Goal: Task Accomplishment & Management: Complete application form

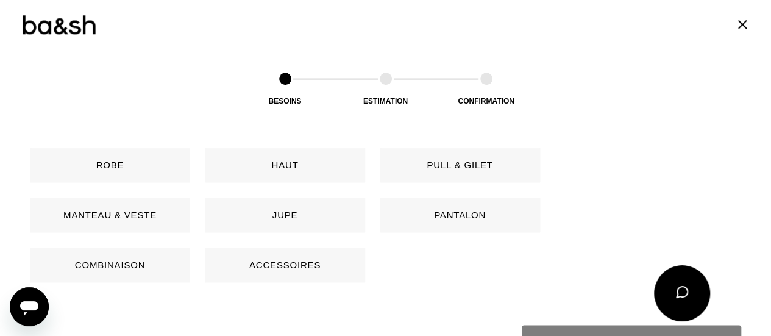
scroll to position [617, 0]
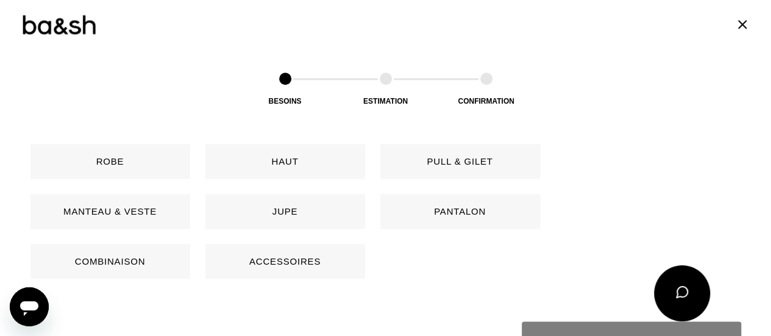
click at [457, 157] on button "Pull & gilet" at bounding box center [460, 161] width 160 height 35
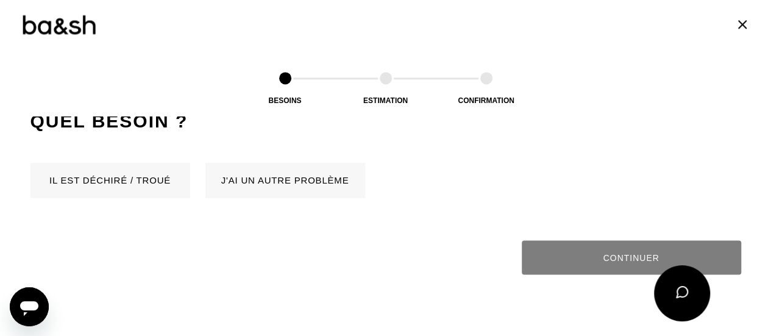
scroll to position [826, 0]
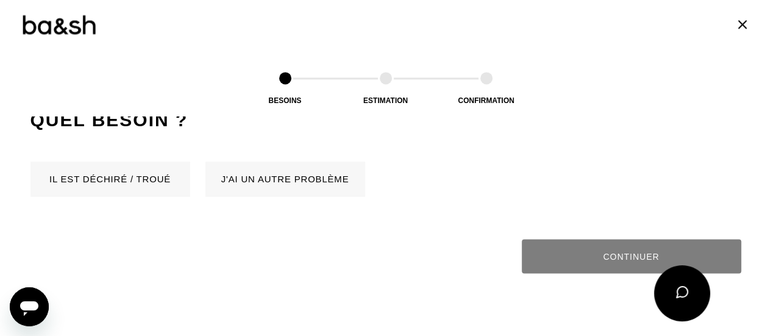
click at [129, 188] on button "Il est déchiré / troué" at bounding box center [110, 179] width 160 height 35
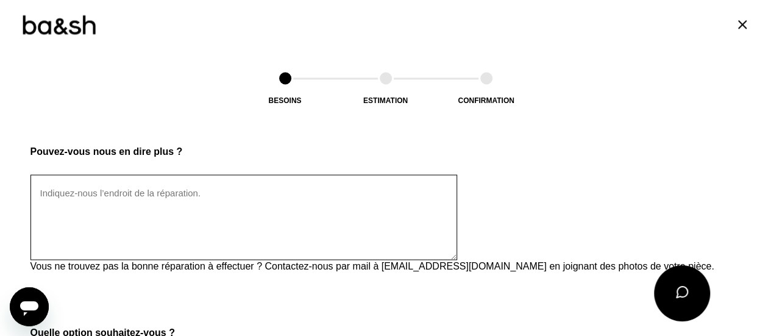
scroll to position [1019, 0]
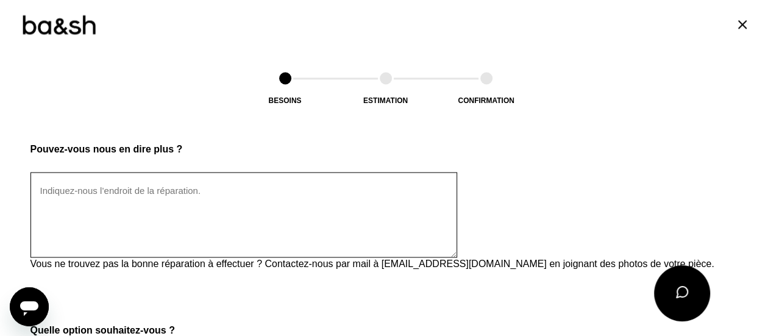
click at [117, 194] on textarea at bounding box center [243, 214] width 427 height 85
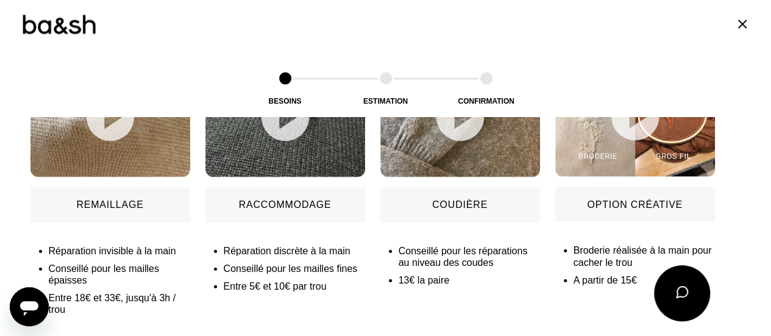
scroll to position [1349, 0]
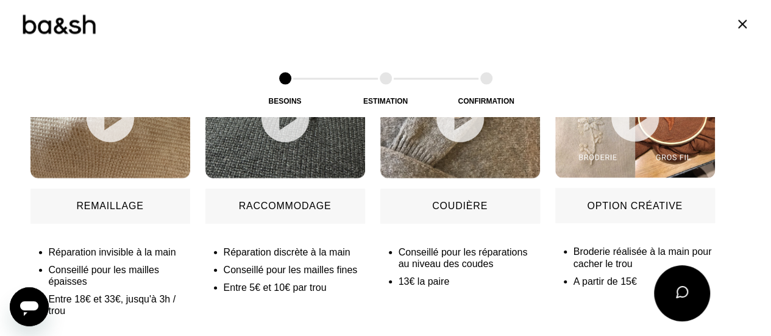
click at [117, 194] on button "Remaillage" at bounding box center [110, 206] width 160 height 35
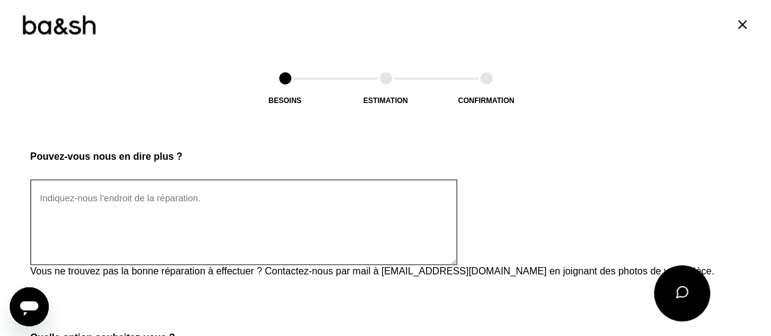
scroll to position [1009, 0]
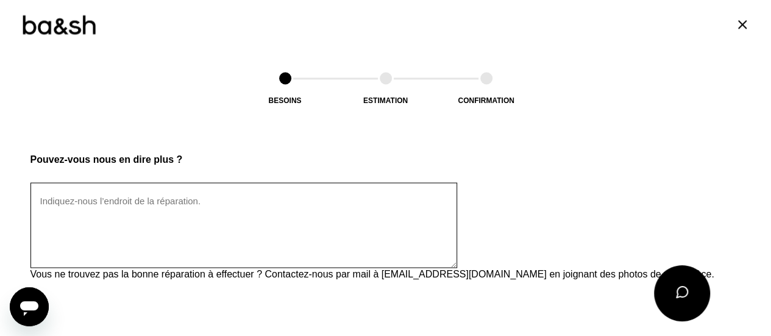
click at [93, 213] on textarea at bounding box center [243, 224] width 427 height 85
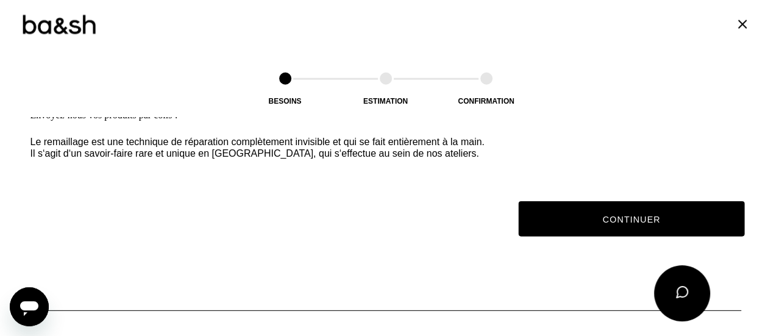
scroll to position [1609, 0]
type textarea "Il d'un pull en maille épaisse dont le revers du col s'est décousu (ref 1E24GAS…"
click at [568, 235] on button "Continuer" at bounding box center [631, 218] width 226 height 35
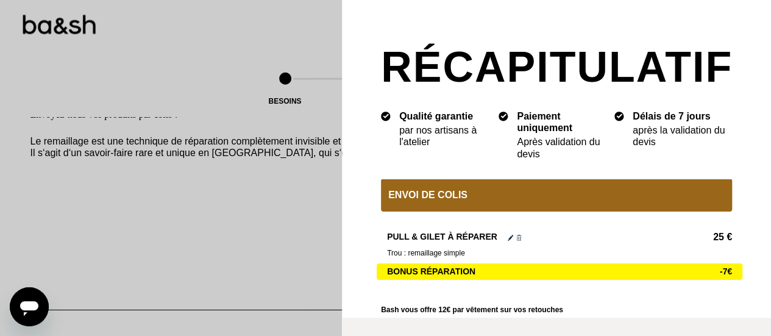
scroll to position [78, 0]
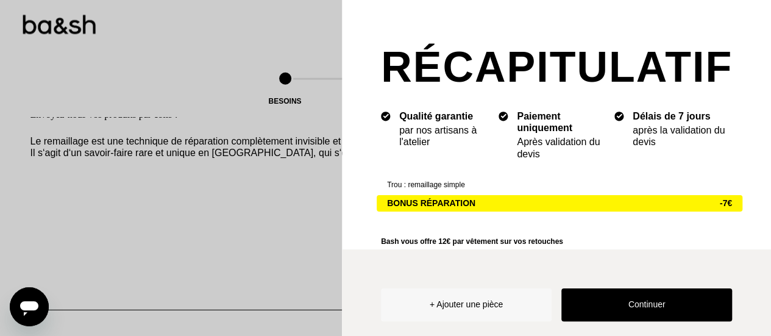
click at [626, 291] on button "Continuer" at bounding box center [646, 304] width 171 height 33
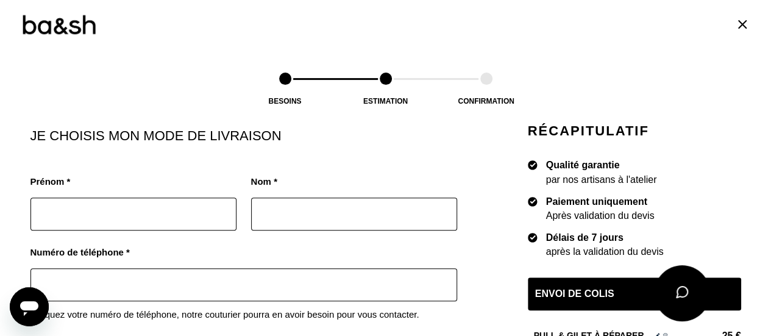
scroll to position [182, 0]
click at [185, 214] on input "text" at bounding box center [133, 212] width 206 height 33
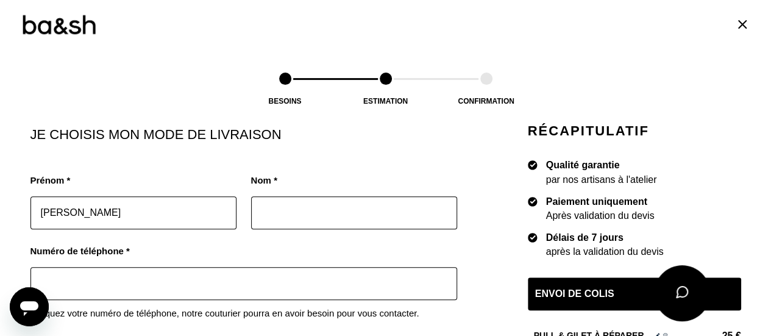
type input "[PERSON_NAME]"
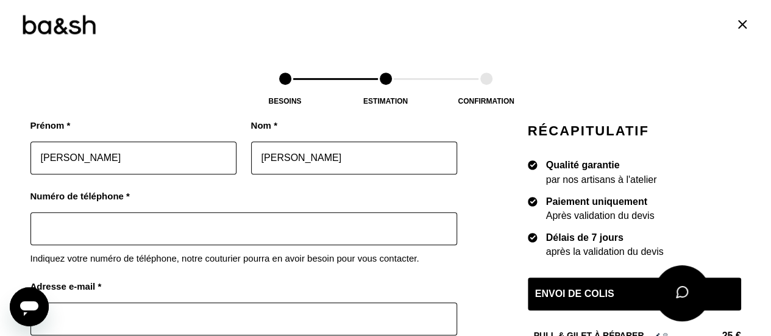
scroll to position [238, 0]
type input "[PERSON_NAME]"
click at [132, 220] on input "text" at bounding box center [243, 227] width 427 height 33
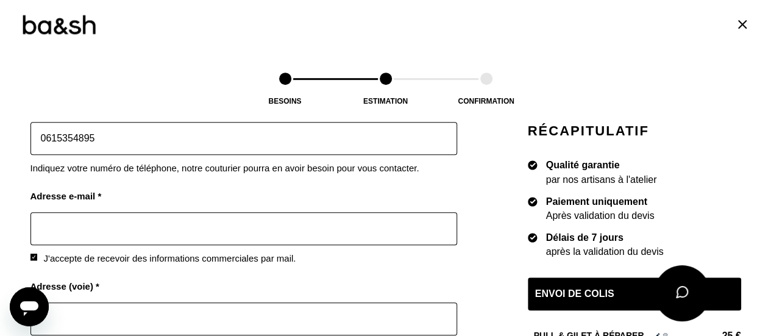
scroll to position [330, 0]
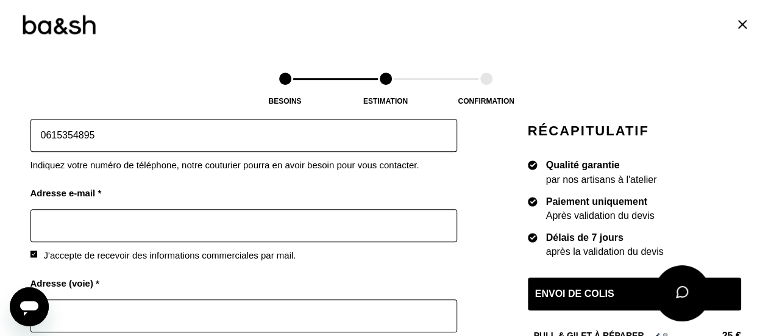
type input "0615354895"
click at [98, 211] on input "text" at bounding box center [243, 225] width 427 height 33
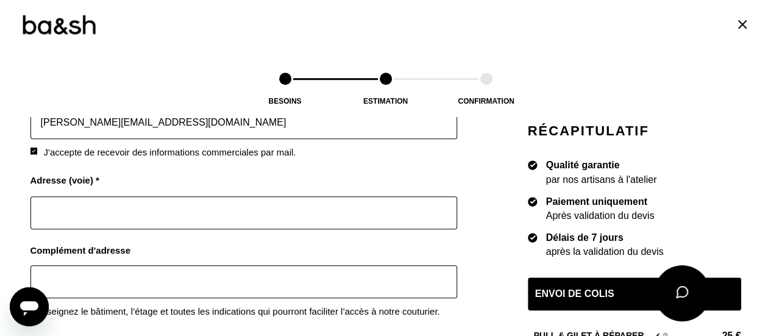
scroll to position [433, 0]
type input "[PERSON_NAME][EMAIL_ADDRESS][DOMAIN_NAME]"
click at [98, 211] on input "text" at bounding box center [243, 212] width 427 height 33
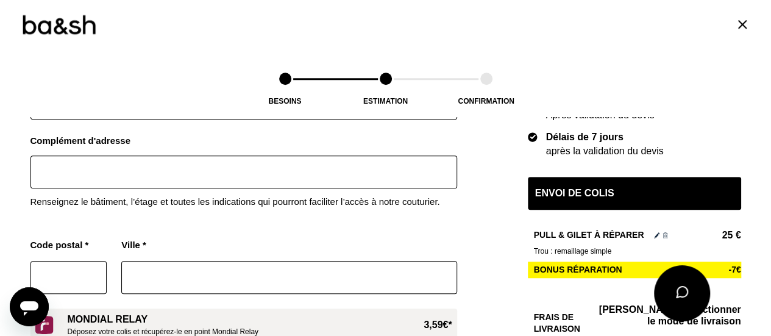
scroll to position [567, 0]
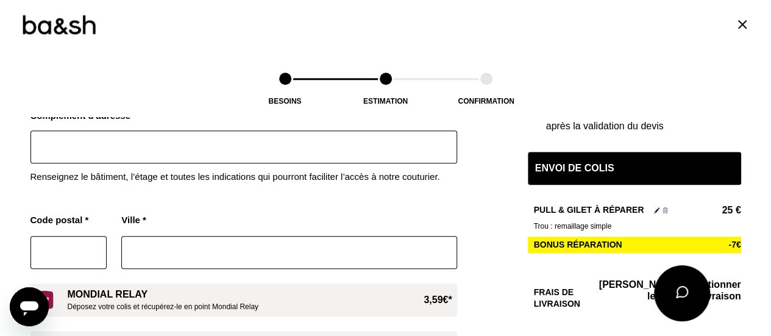
type input "[STREET_ADDRESS][PERSON_NAME]"
click at [62, 263] on input "text" at bounding box center [68, 252] width 77 height 33
type input "10000"
click at [166, 253] on input "text" at bounding box center [288, 252] width 335 height 33
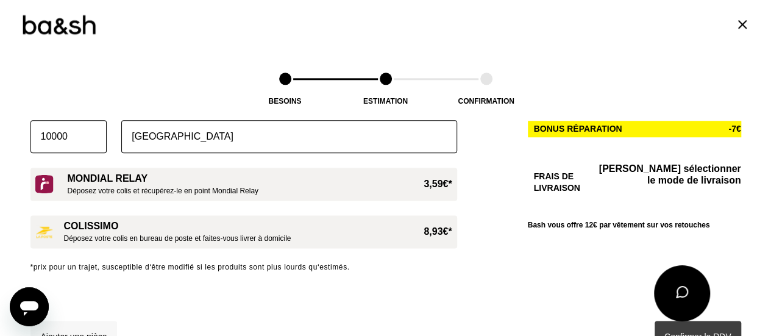
scroll to position [684, 0]
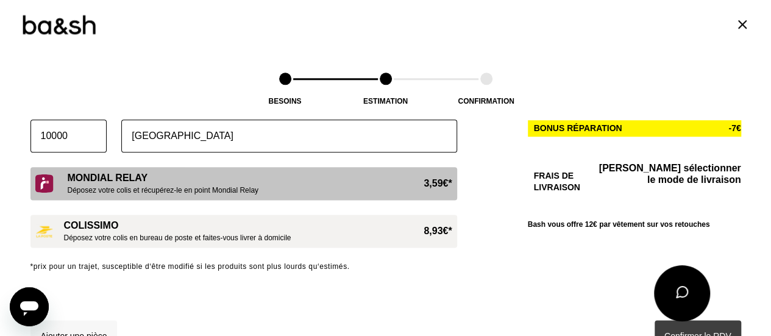
type input "[GEOGRAPHIC_DATA]"
click at [203, 175] on p "Mondial Relay" at bounding box center [163, 178] width 191 height 12
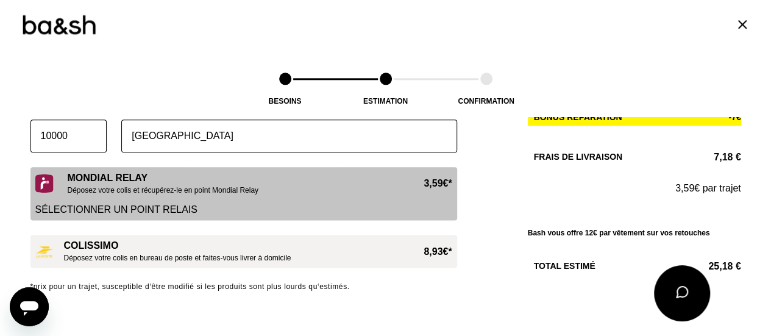
click at [148, 207] on p "Sélectionner un point relais" at bounding box center [243, 210] width 417 height 12
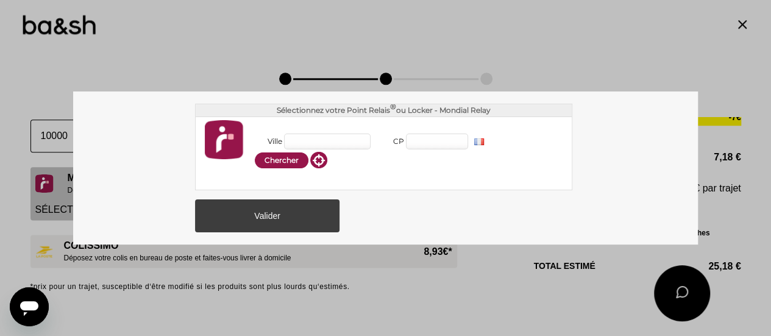
click at [310, 141] on input "Ville" at bounding box center [327, 141] width 87 height 16
click at [436, 145] on input "CP" at bounding box center [437, 141] width 62 height 16
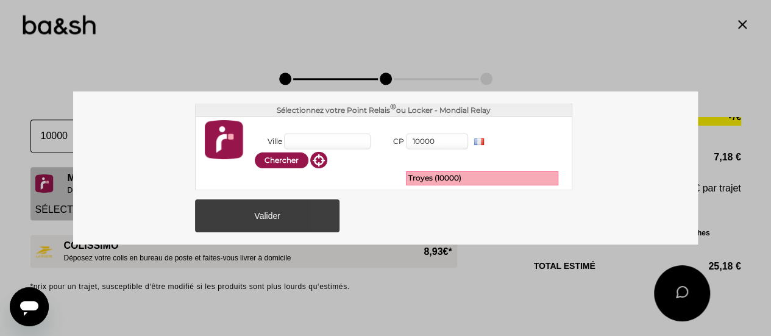
type input "10000"
click at [440, 180] on div "Troyes (10000)" at bounding box center [482, 178] width 151 height 12
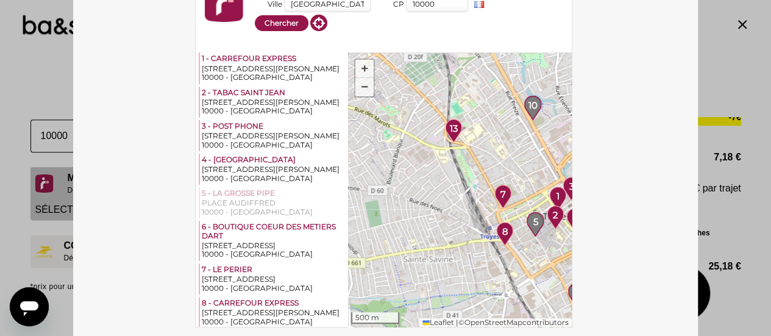
drag, startPoint x: 361, startPoint y: 133, endPoint x: 469, endPoint y: 163, distance: 111.8
click at [469, 163] on div "1 2 3 4 5 6 7 8 9 10 11 12 13 14 + − 500 m Leaflet | © OpenStreetMap contributo…" at bounding box center [460, 189] width 224 height 274
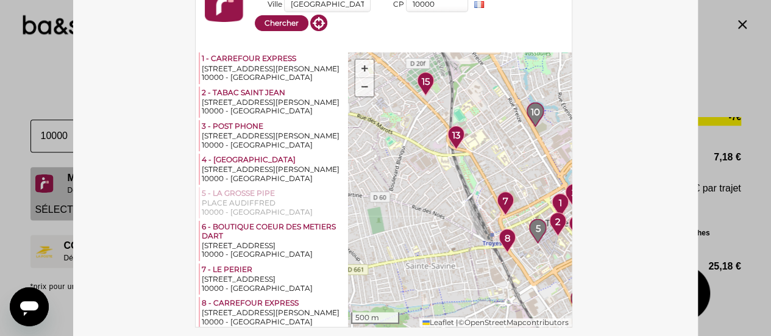
click at [452, 133] on span "13" at bounding box center [456, 135] width 8 height 11
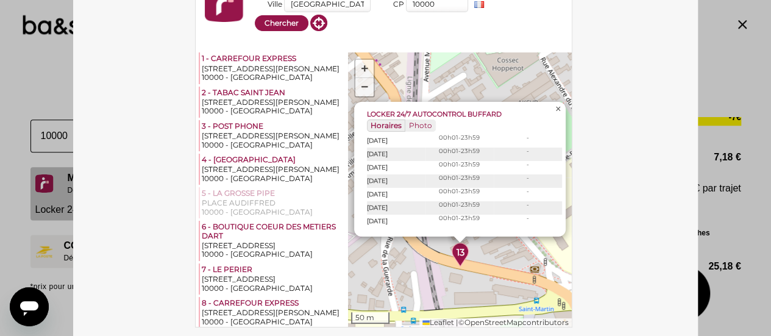
click at [555, 107] on span "×" at bounding box center [557, 109] width 5 height 10
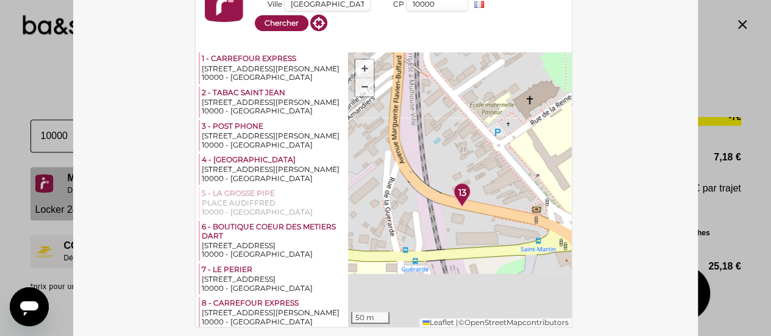
drag, startPoint x: 488, startPoint y: 223, endPoint x: 489, endPoint y: 99, distance: 124.3
click at [489, 99] on div "1 2 3 4 5 6 7 8 9 10 11 12 13 14 15 + − 50 m Leaflet | © OpenStreetMap contribu…" at bounding box center [460, 189] width 224 height 274
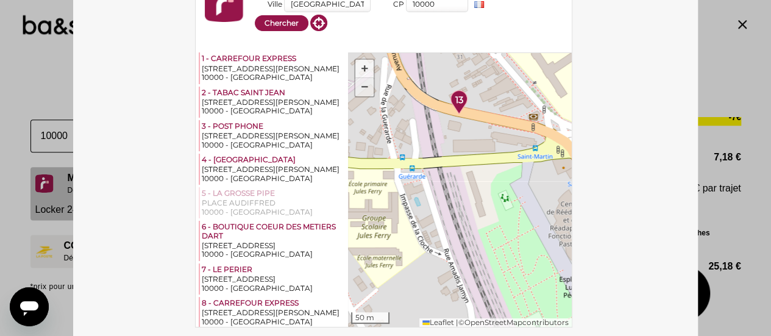
click at [361, 85] on span "−" at bounding box center [365, 87] width 8 height 16
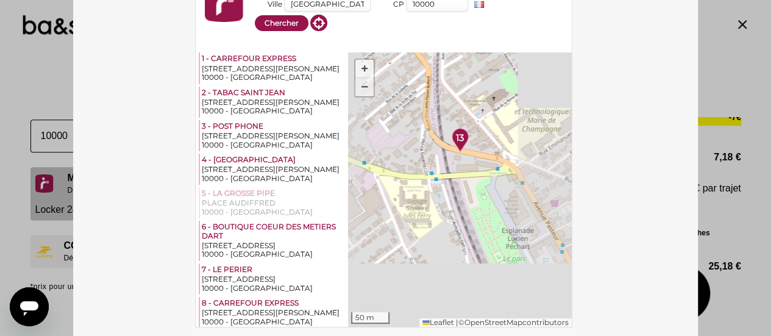
click at [361, 85] on span "−" at bounding box center [365, 87] width 8 height 16
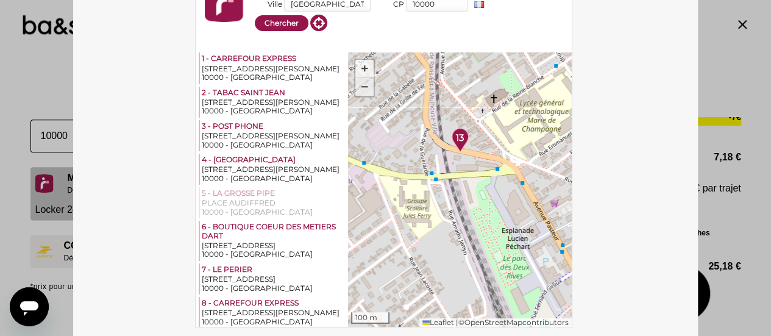
click at [361, 85] on span "−" at bounding box center [365, 87] width 8 height 16
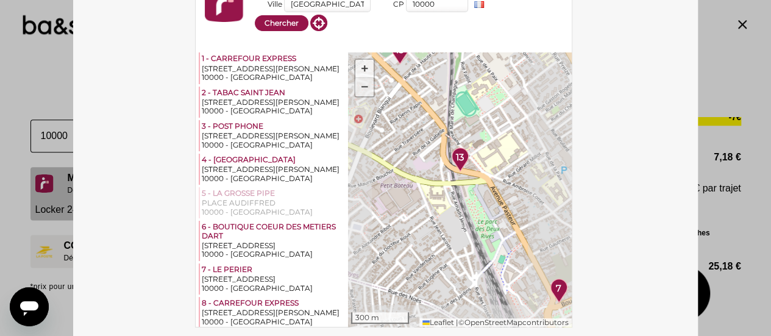
click at [361, 85] on span "−" at bounding box center [365, 87] width 8 height 16
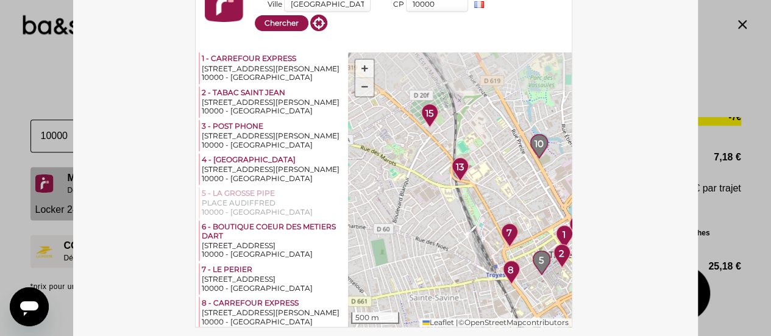
click at [361, 85] on span "−" at bounding box center [365, 87] width 8 height 16
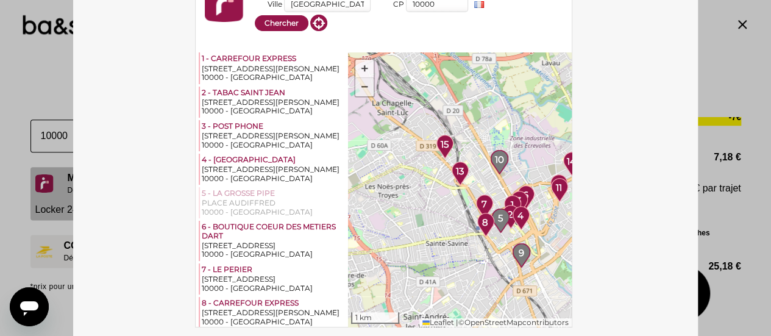
click at [361, 85] on span "−" at bounding box center [365, 87] width 8 height 16
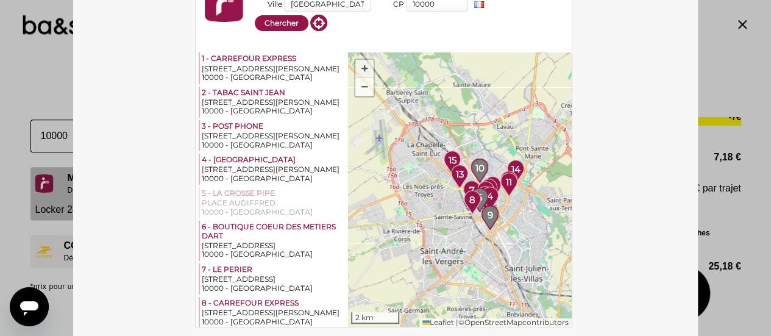
click at [361, 65] on span "+" at bounding box center [365, 68] width 8 height 16
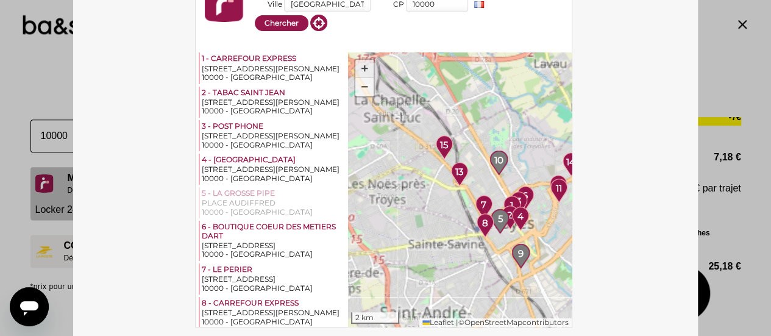
click at [361, 65] on span "+" at bounding box center [365, 68] width 8 height 16
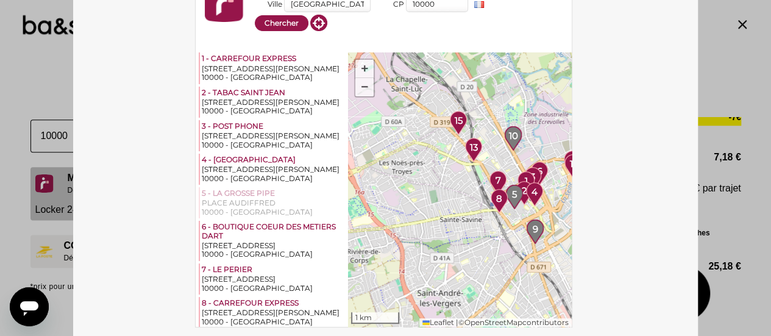
drag, startPoint x: 440, startPoint y: 266, endPoint x: 456, endPoint y: 241, distance: 30.1
click at [456, 241] on div "1 2 3 4 5 6 7 8 9 10 11 12 13 14 15 + − 1 km Leaflet | © OpenStreetMap contribu…" at bounding box center [460, 189] width 224 height 274
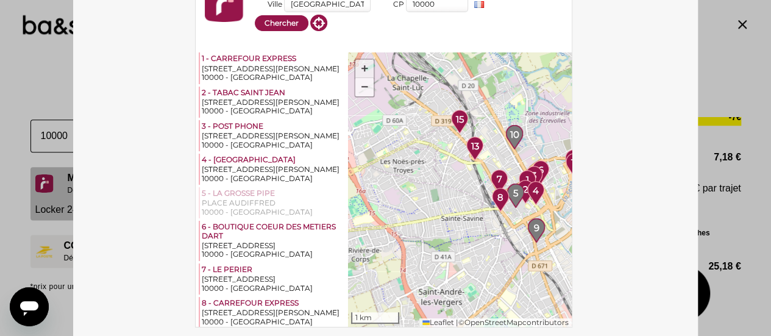
click at [362, 73] on span "+" at bounding box center [365, 68] width 8 height 16
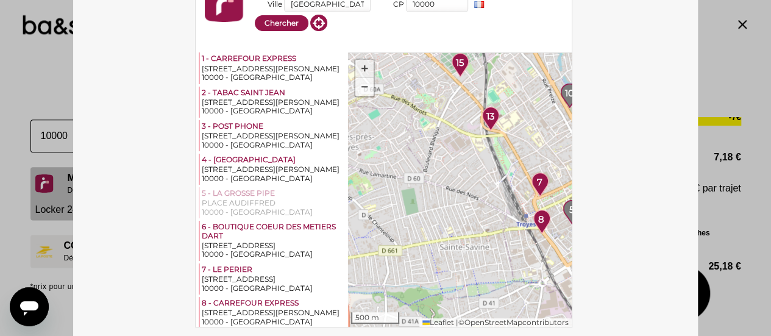
click at [362, 73] on span "+" at bounding box center [365, 68] width 8 height 16
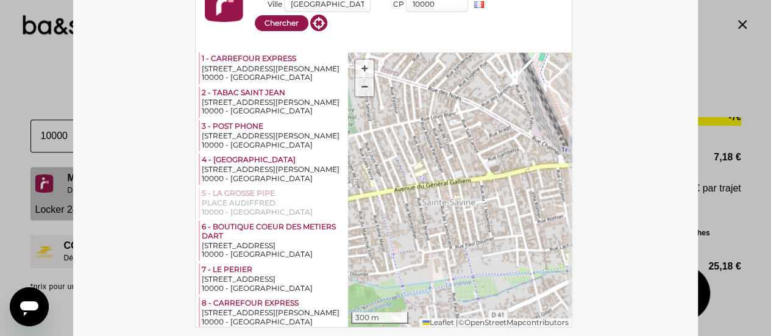
drag, startPoint x: 444, startPoint y: 263, endPoint x: 423, endPoint y: 161, distance: 103.9
click at [423, 161] on div "1 2 3 4 5 6 7 8 9 10 11 12 13 14 15 + − 300 m Leaflet | © OpenStreetMap contrib…" at bounding box center [460, 189] width 224 height 274
drag, startPoint x: 317, startPoint y: 3, endPoint x: 271, endPoint y: 3, distance: 46.3
click at [271, 3] on div "Ville [GEOGRAPHIC_DATA]" at bounding box center [314, 4] width 120 height 18
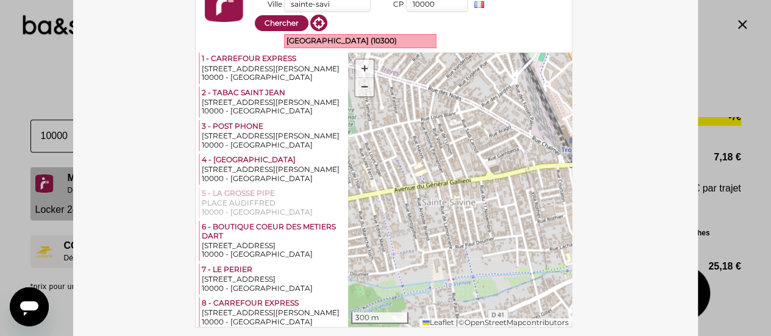
click at [343, 43] on div "[GEOGRAPHIC_DATA] (10300)" at bounding box center [360, 41] width 151 height 12
type input "[GEOGRAPHIC_DATA]"
type input "10300"
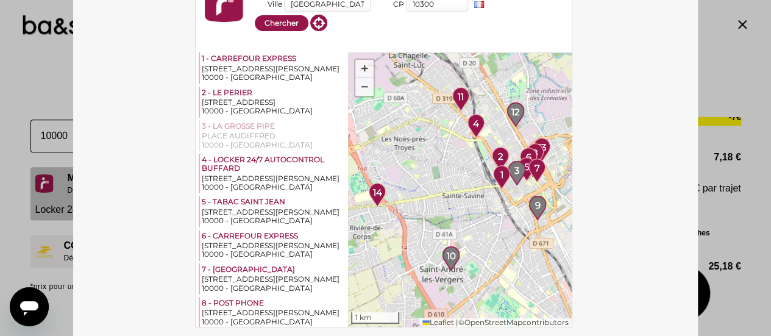
click at [501, 178] on img at bounding box center [501, 177] width 17 height 24
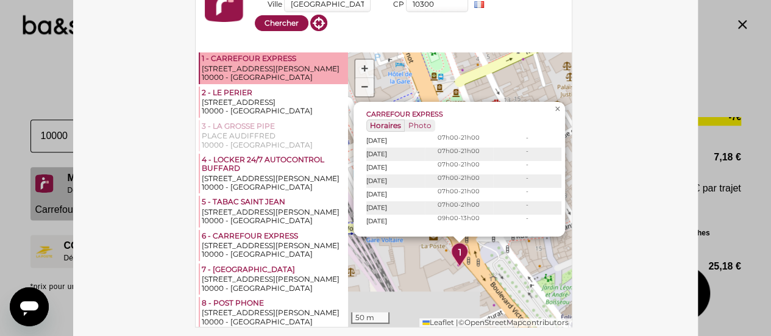
click at [257, 53] on div "1 - CARREFOUR EXPRESS [STREET_ADDRESS][PERSON_NAME]" at bounding box center [273, 67] width 149 height 31
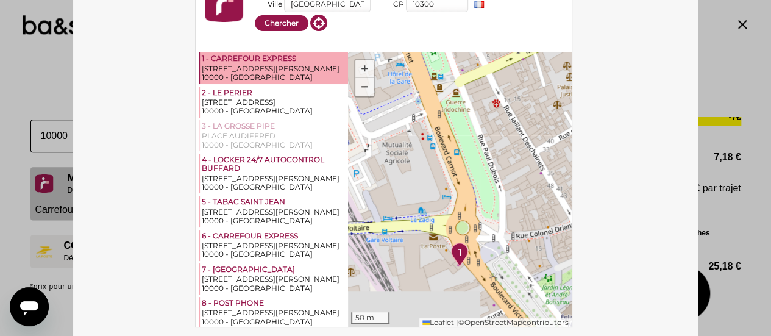
click at [266, 76] on div "10000 - [GEOGRAPHIC_DATA]" at bounding box center [274, 77] width 144 height 9
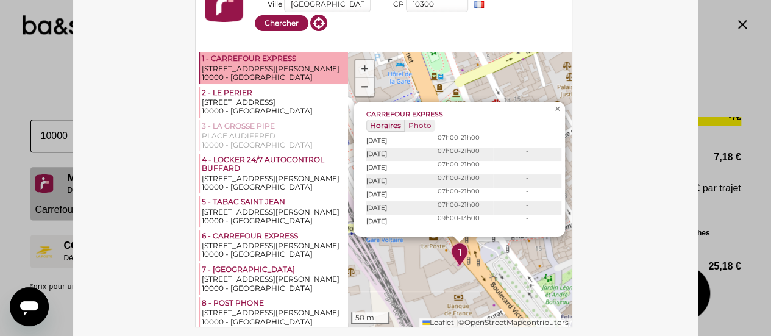
scroll to position [45, 0]
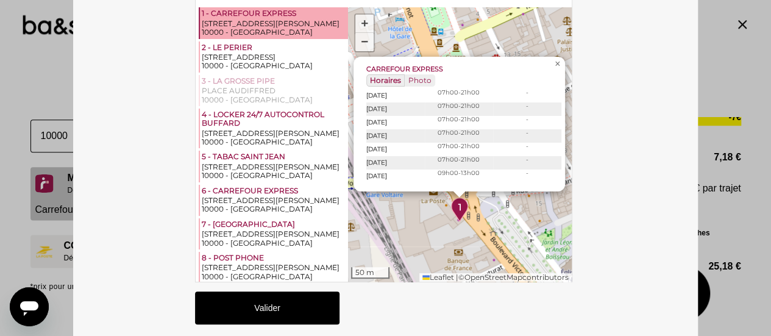
click at [280, 313] on button "Valider" at bounding box center [267, 307] width 144 height 33
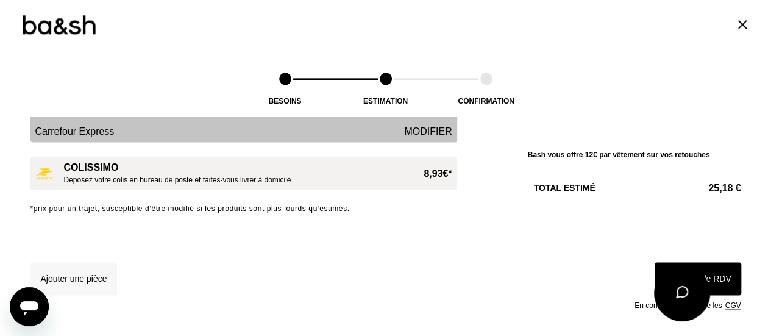
scroll to position [872, 0]
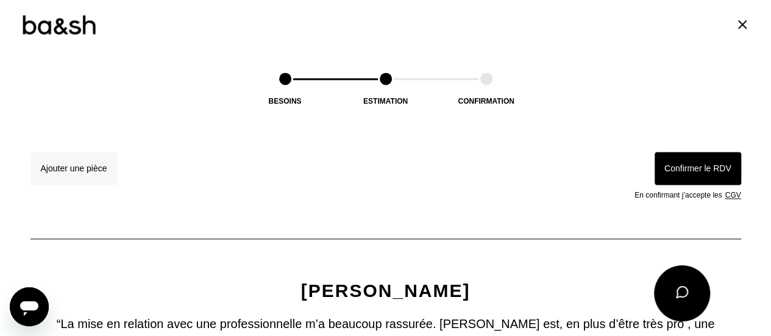
click at [700, 165] on button "Confirmer le RDV" at bounding box center [698, 168] width 87 height 33
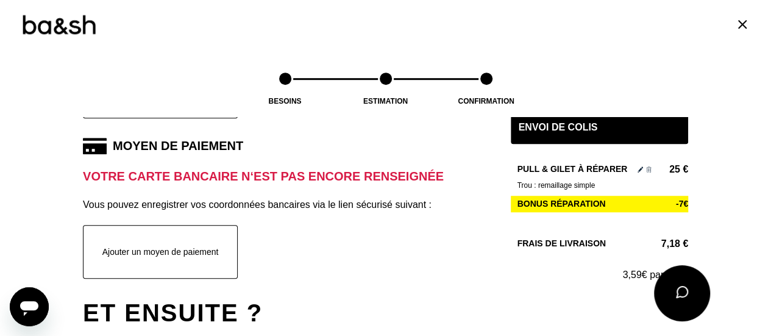
scroll to position [341, 0]
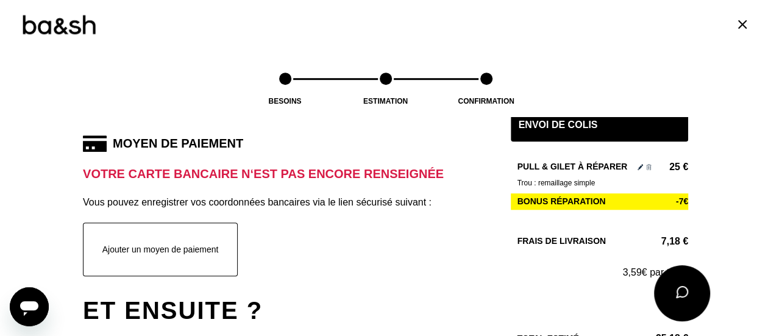
click at [180, 253] on button "Ajouter un moyen de paiement" at bounding box center [160, 249] width 155 height 54
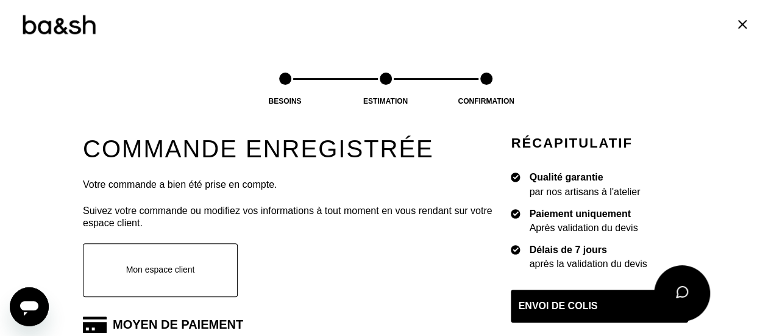
scroll to position [174, 0]
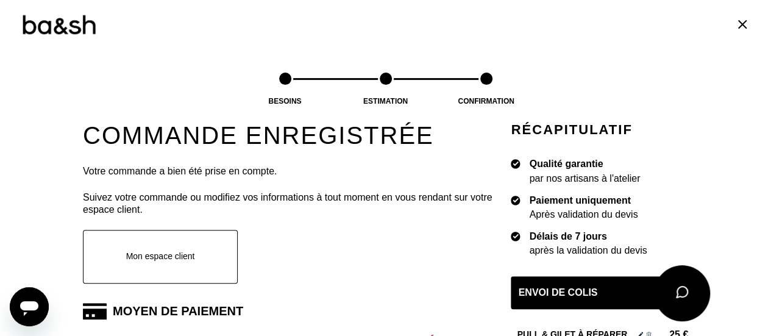
click at [168, 262] on button "Mon espace client" at bounding box center [160, 257] width 155 height 54
